Goal: Task Accomplishment & Management: Manage account settings

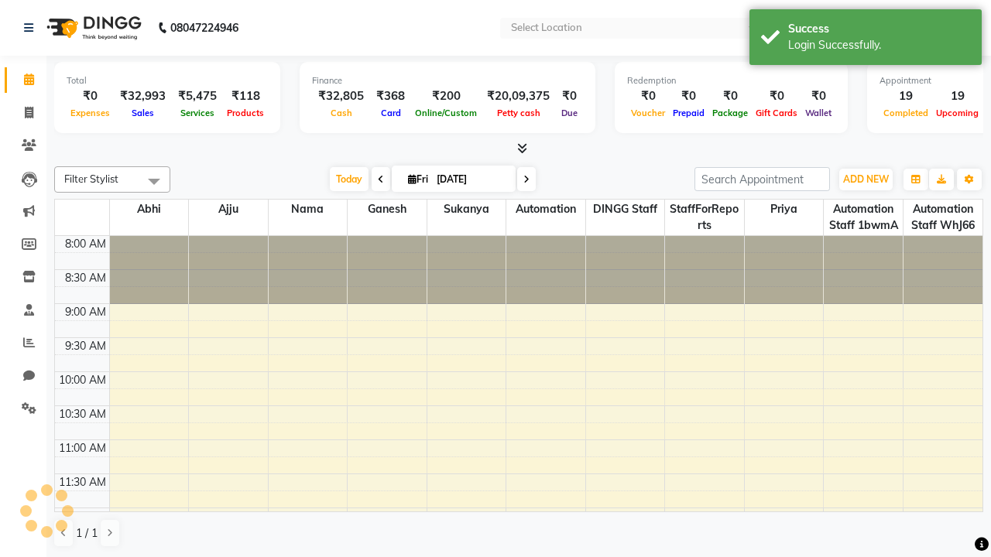
select select "en"
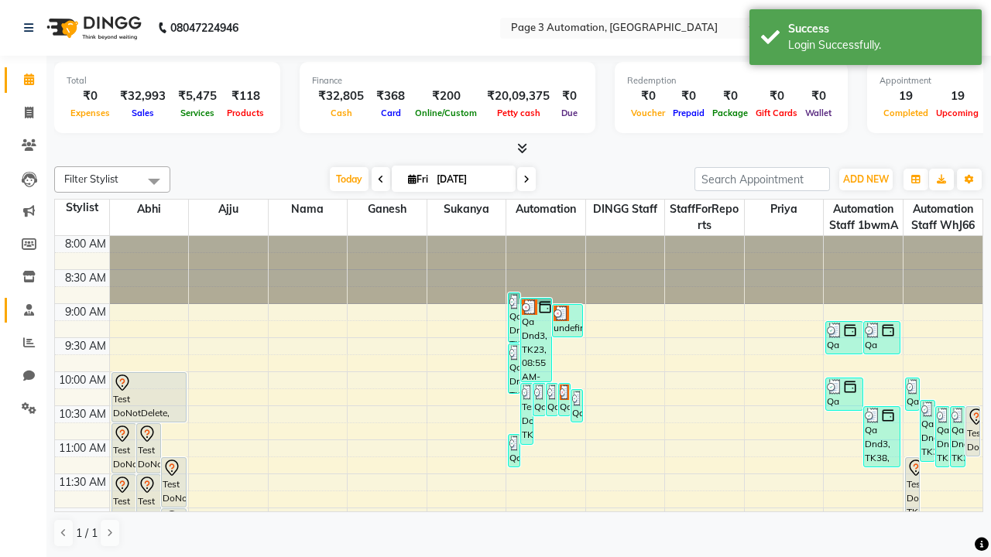
click at [23, 310] on span at bounding box center [28, 311] width 27 height 18
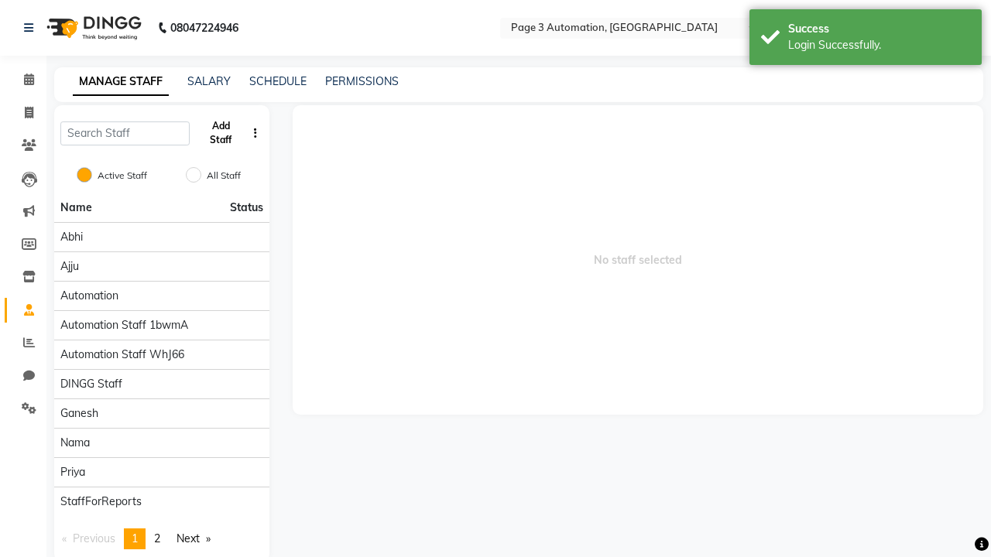
click at [221, 133] on button "Add Staff" at bounding box center [221, 133] width 50 height 40
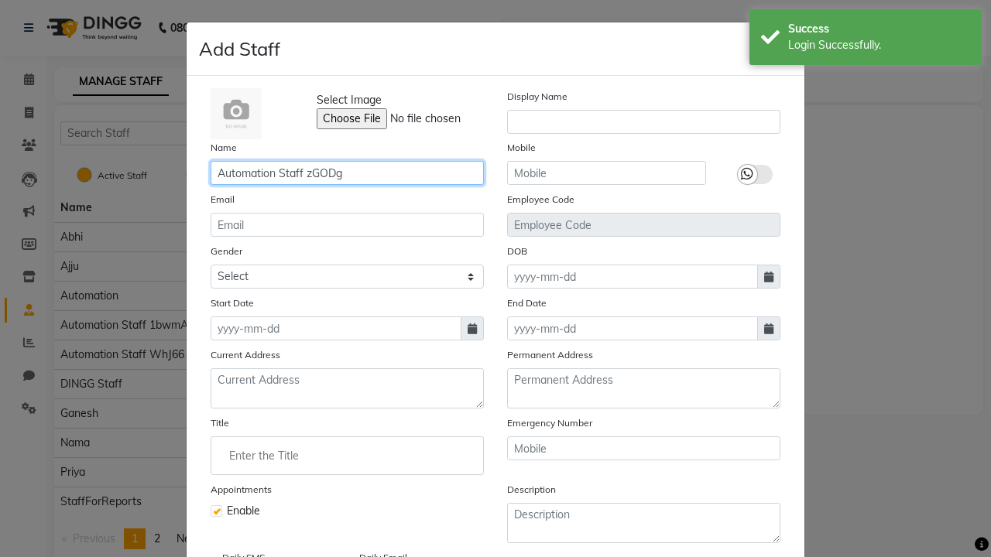
type input "Automation Staff zGODg"
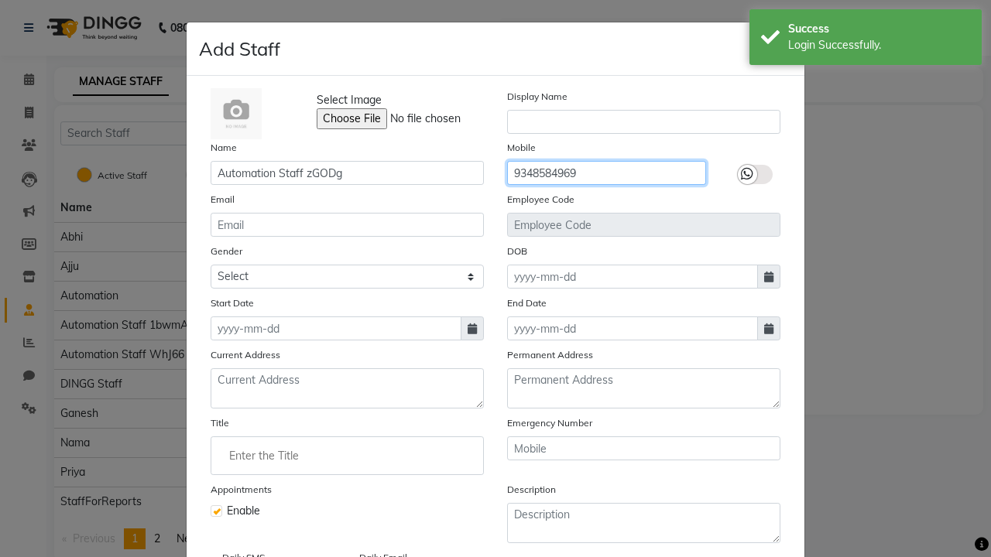
type input "9348584969"
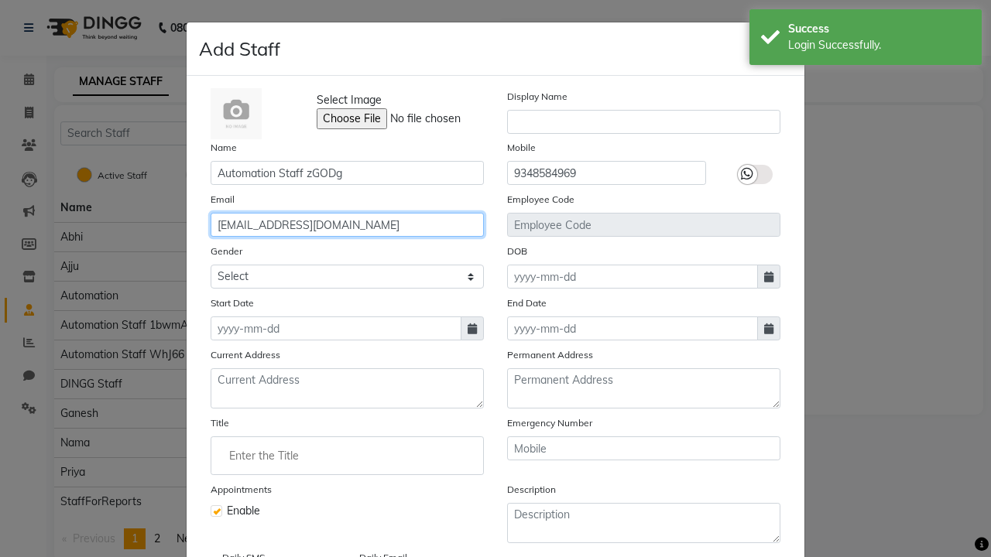
type input "[EMAIL_ADDRESS][DOMAIN_NAME]"
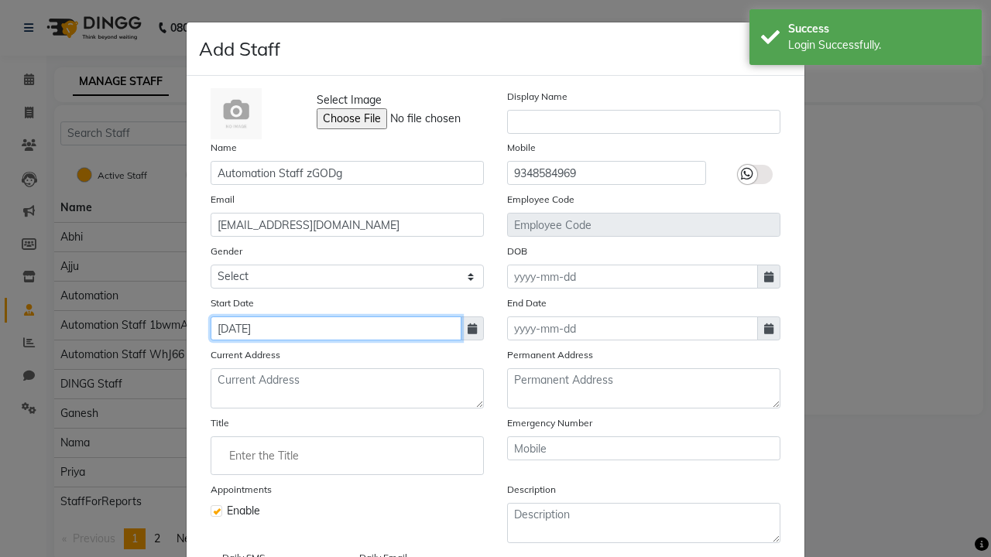
type input "[DATE]"
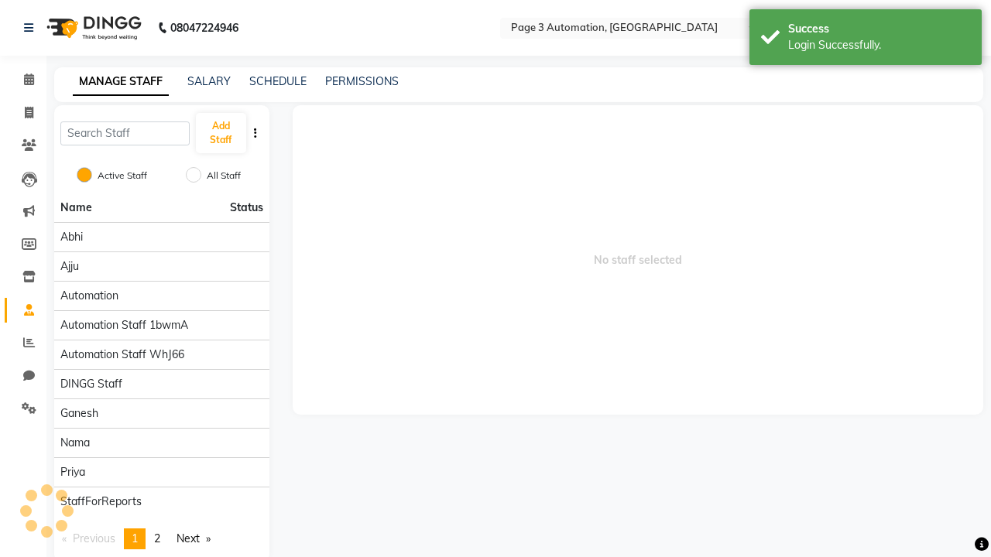
checkbox input "false"
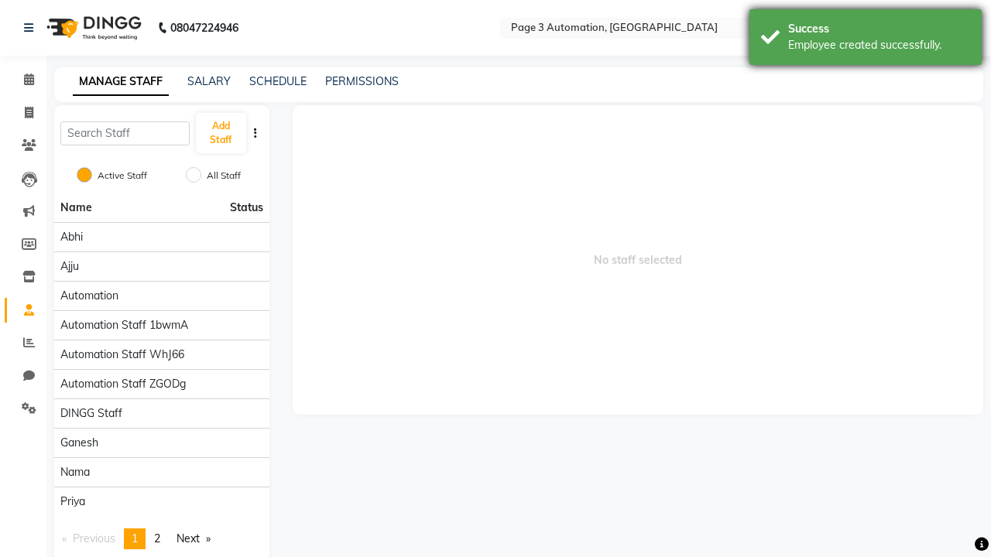
click at [866, 39] on div "Employee created successfully." at bounding box center [879, 45] width 182 height 16
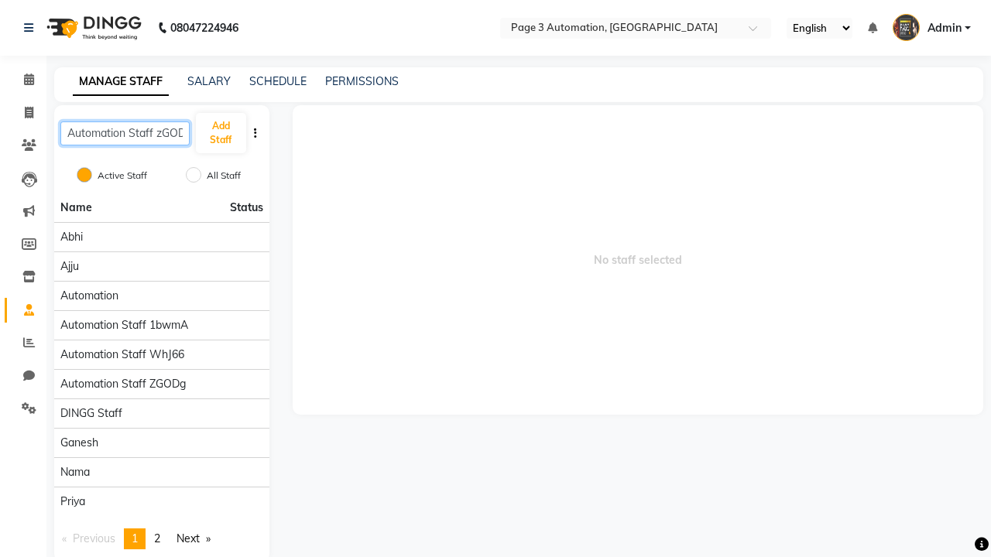
scroll to position [0, 9]
type input "Automation Staff zGODg"
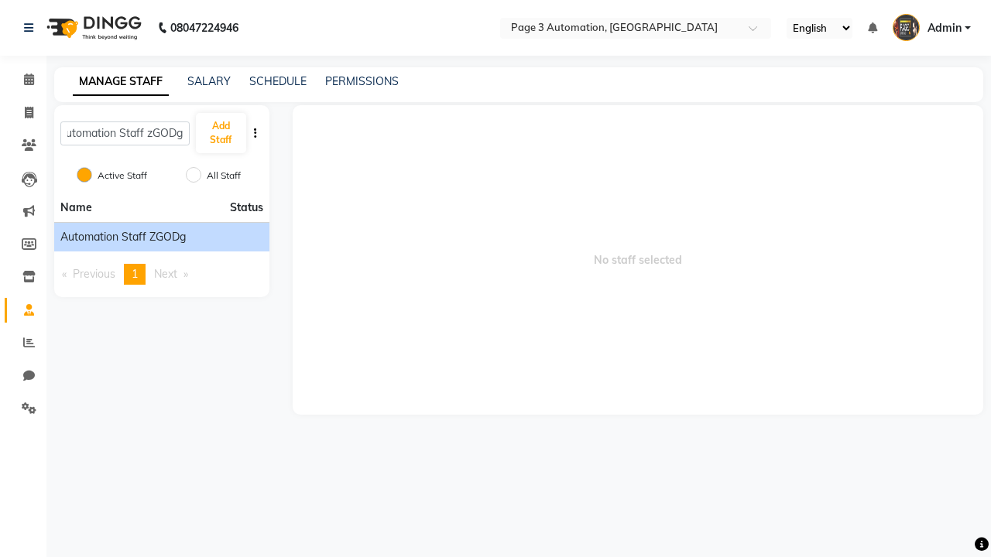
click at [161, 237] on span "Automation Staff zGODg" at bounding box center [122, 237] width 125 height 16
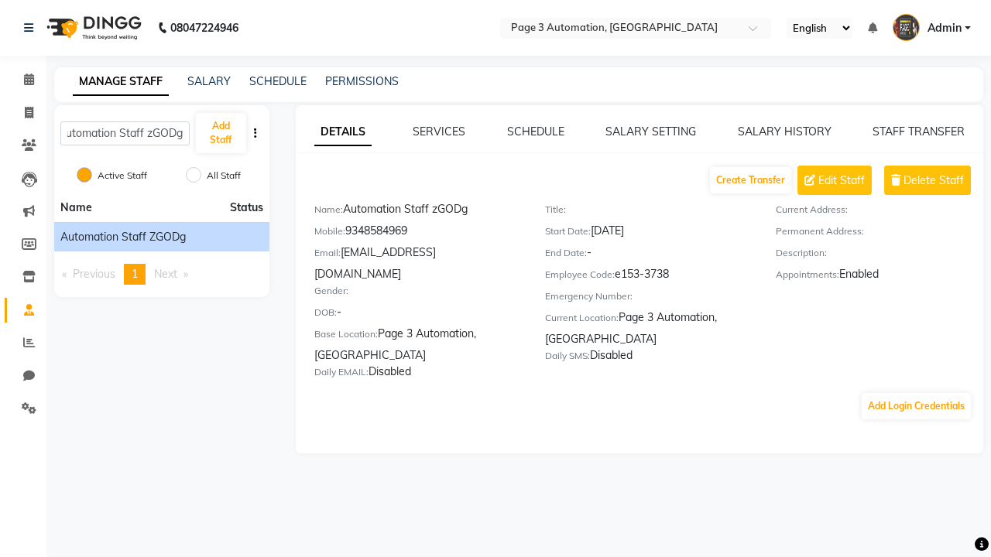
scroll to position [0, 0]
click at [535, 132] on link "SCHEDULE" at bounding box center [535, 132] width 57 height 14
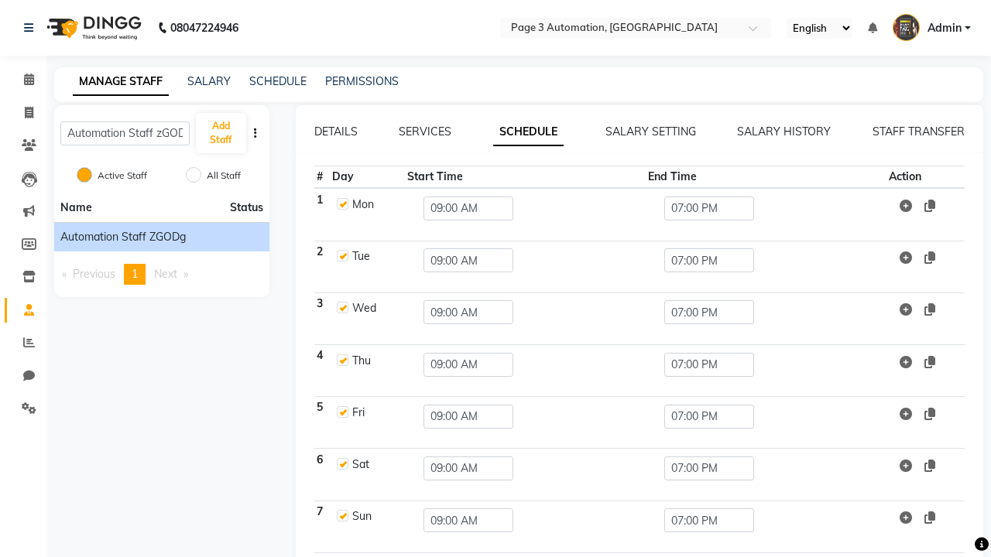
click at [528, 132] on link "SCHEDULE" at bounding box center [528, 132] width 70 height 28
click at [341, 204] on label at bounding box center [343, 204] width 12 height 12
click at [341, 204] on input "checkbox" at bounding box center [342, 203] width 10 height 10
checkbox input "false"
click at [465, 208] on input "09:00 AM" at bounding box center [468, 209] width 90 height 24
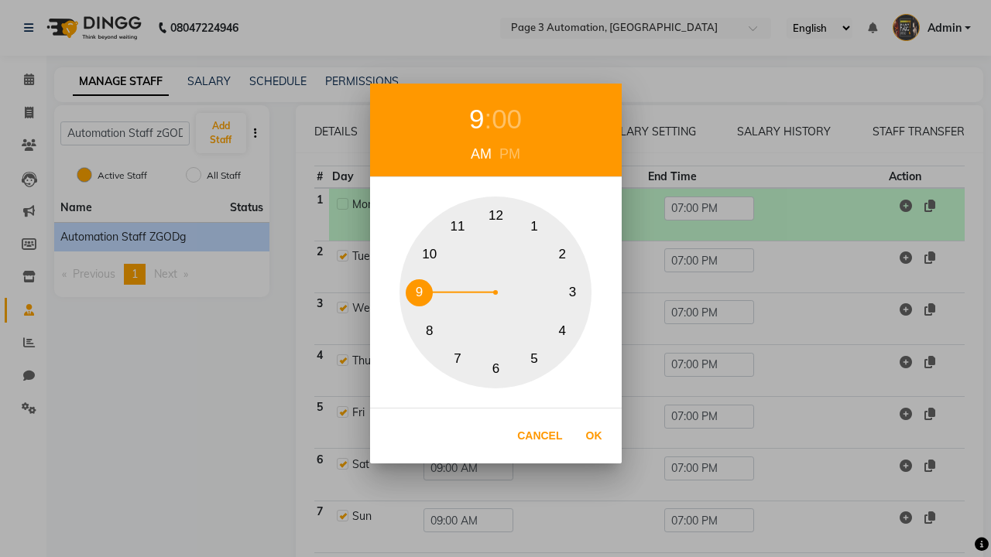
click at [476, 119] on div "9" at bounding box center [476, 119] width 15 height 41
click at [481, 154] on div "AM" at bounding box center [481, 154] width 29 height 21
click at [419, 293] on button "9" at bounding box center [419, 292] width 27 height 27
click at [594, 436] on button "Ok" at bounding box center [594, 436] width 32 height 32
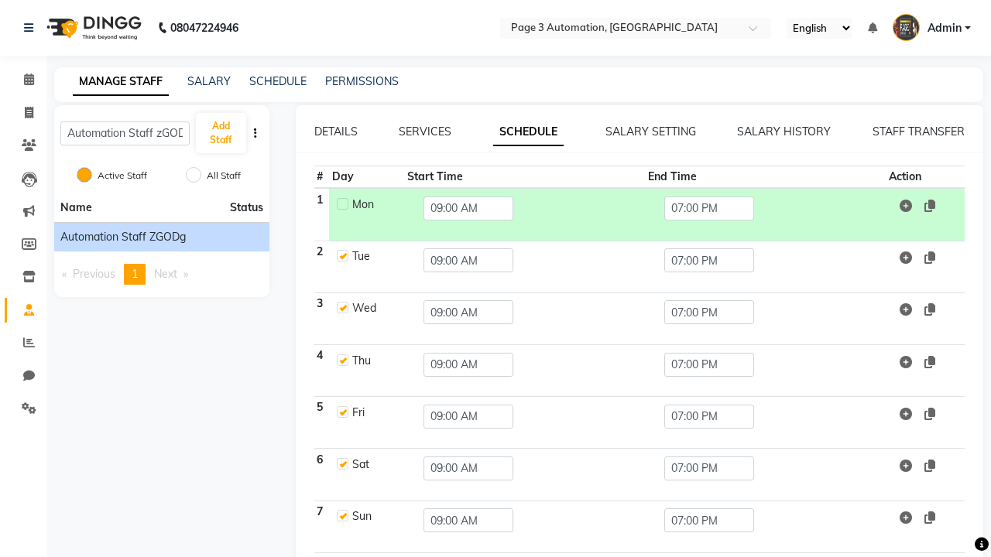
scroll to position [0, 4]
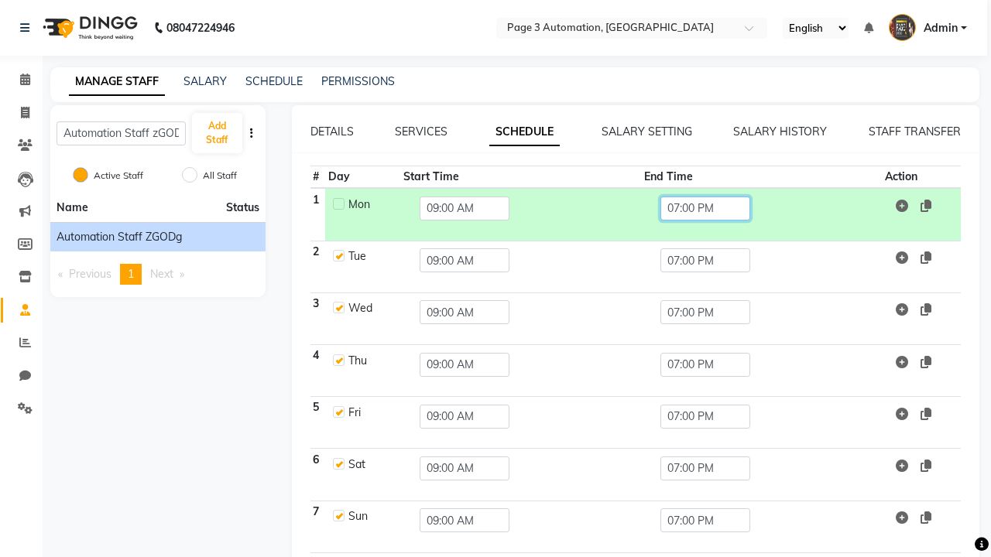
click at [706, 208] on input "07:00 PM" at bounding box center [705, 209] width 90 height 24
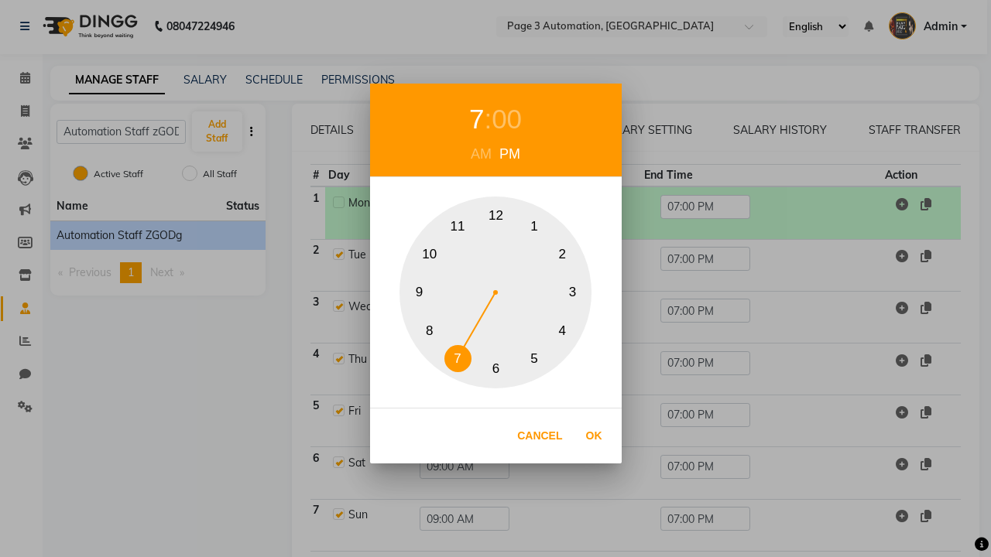
click at [484, 140] on div "7" at bounding box center [476, 119] width 15 height 41
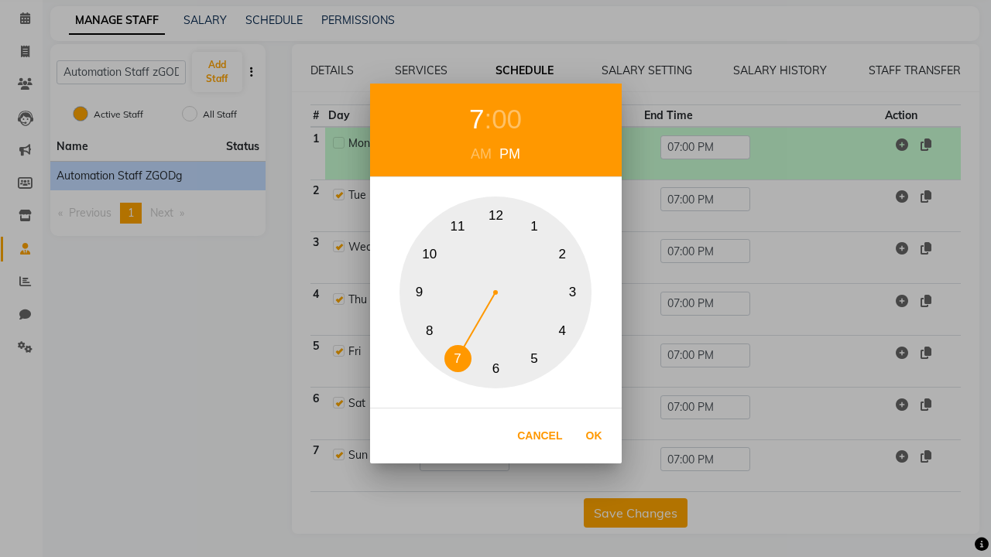
click at [534, 358] on button "5" at bounding box center [534, 358] width 27 height 27
click at [509, 154] on div "PM" at bounding box center [509, 154] width 29 height 21
click at [506, 119] on div "00" at bounding box center [507, 119] width 30 height 41
click at [572, 293] on button "15" at bounding box center [572, 292] width 27 height 27
click at [594, 436] on button "Ok" at bounding box center [594, 436] width 32 height 32
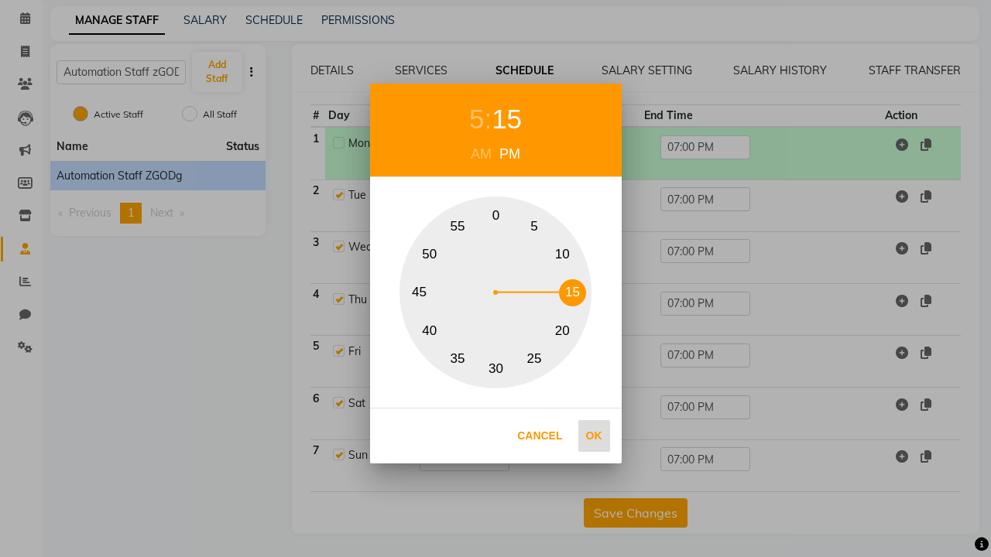
type input "05:15 PM"
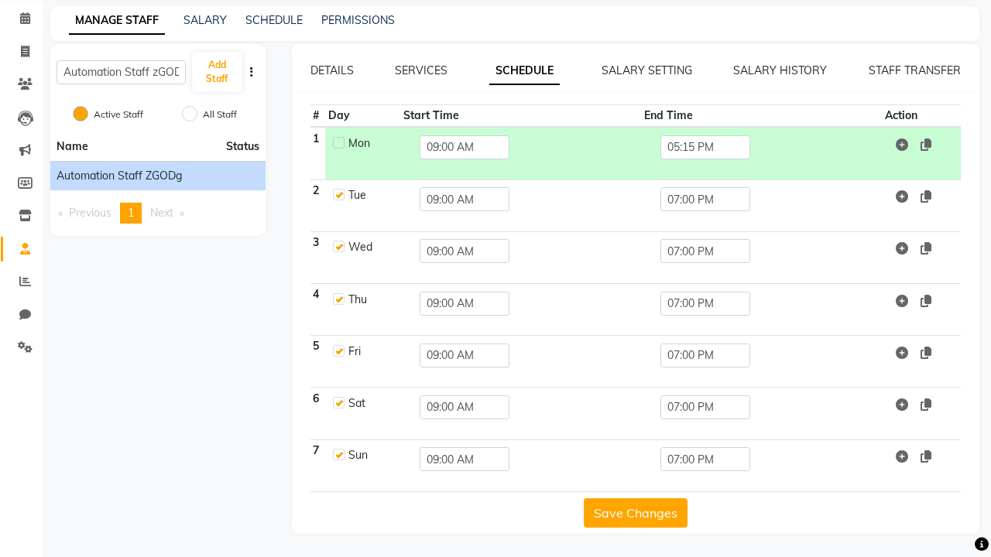
scroll to position [0, 0]
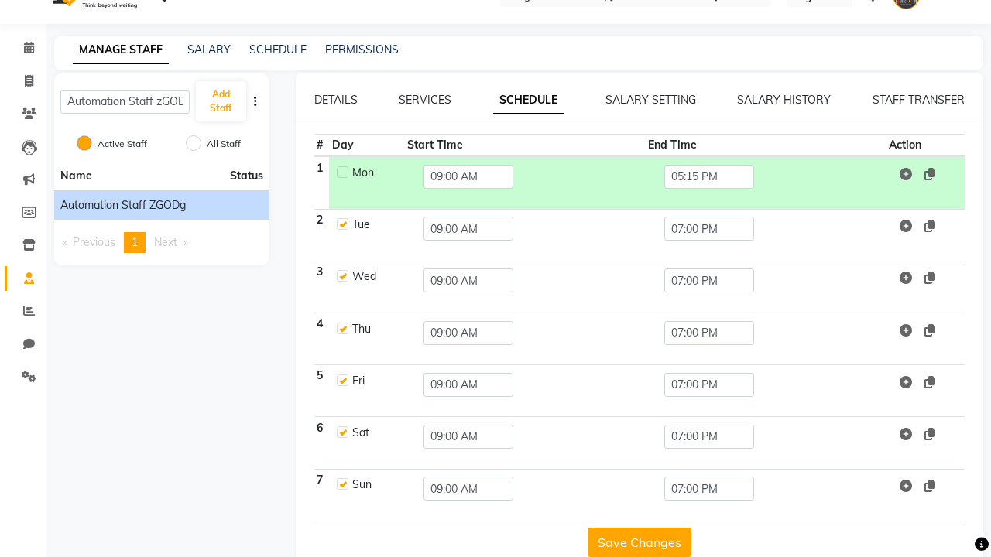
click at [635, 542] on button "Save Changes" at bounding box center [640, 542] width 104 height 29
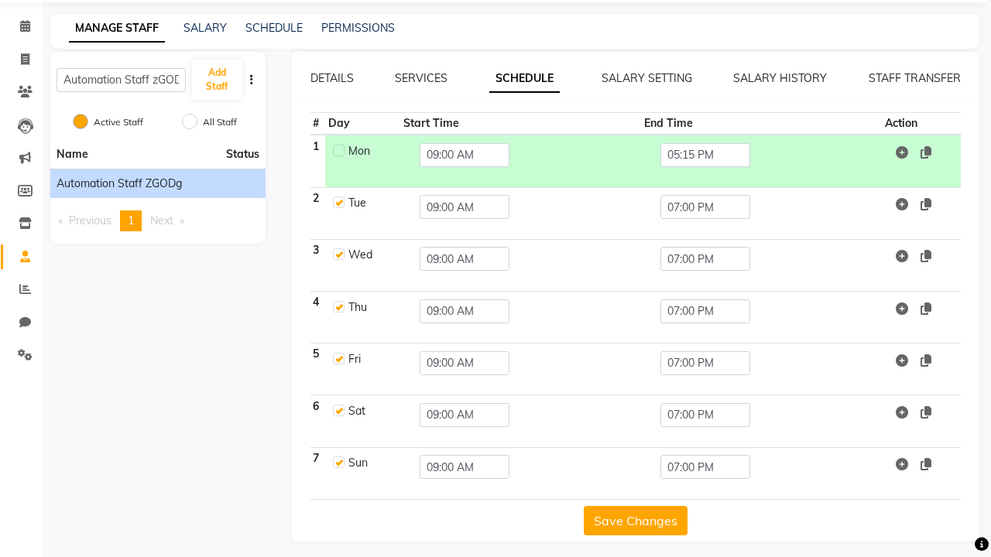
scroll to position [61, 0]
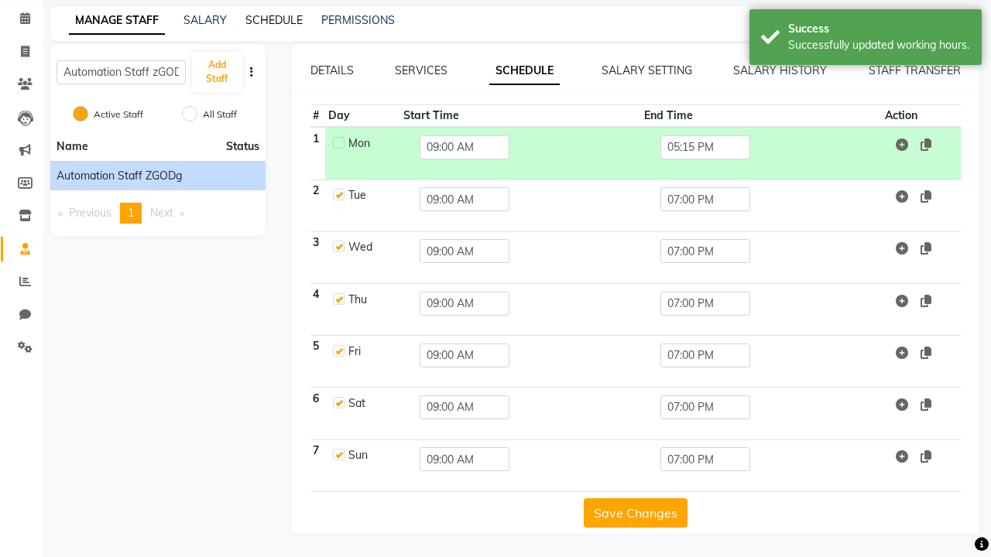
click at [274, 20] on link "SCHEDULE" at bounding box center [273, 20] width 57 height 14
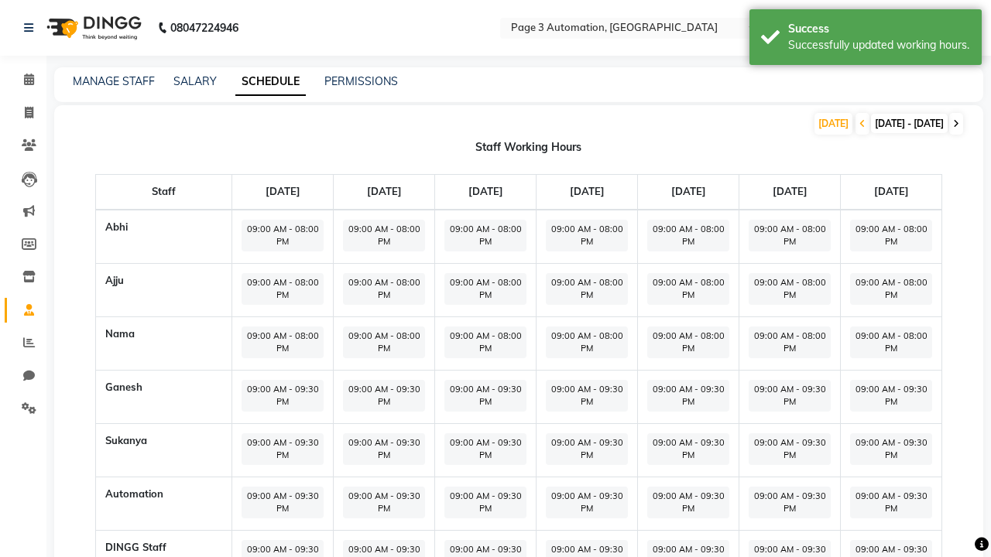
click at [956, 124] on icon at bounding box center [956, 123] width 6 height 9
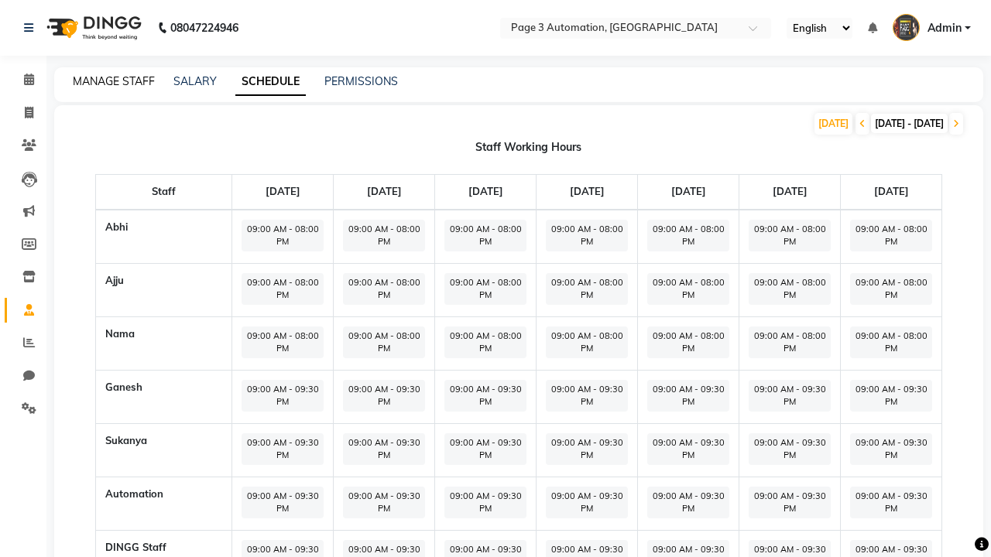
click at [114, 81] on link "MANAGE STAFF" at bounding box center [114, 81] width 82 height 14
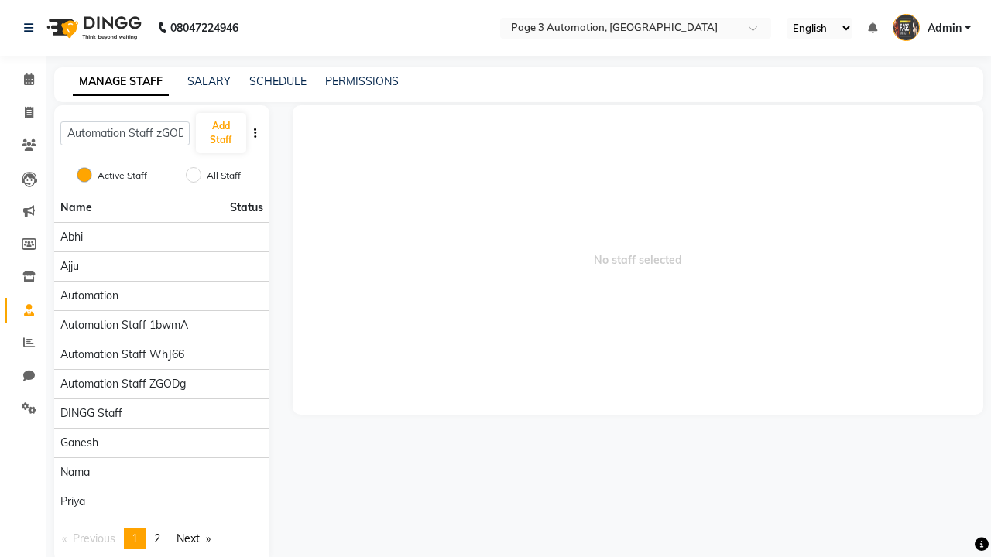
scroll to position [0, 9]
